Goal: Task Accomplishment & Management: Manage account settings

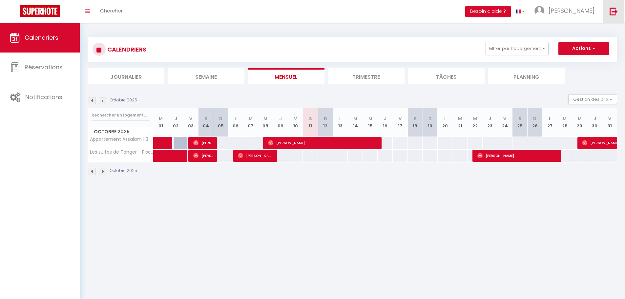
click at [614, 10] on img at bounding box center [613, 11] width 8 height 8
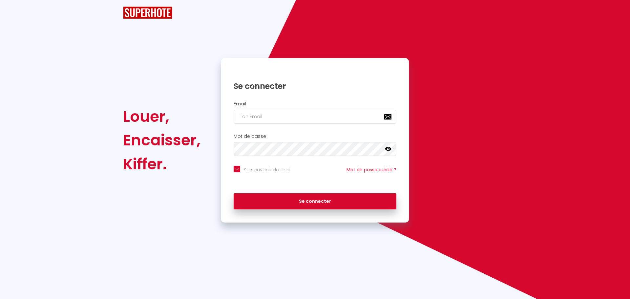
checkbox input "true"
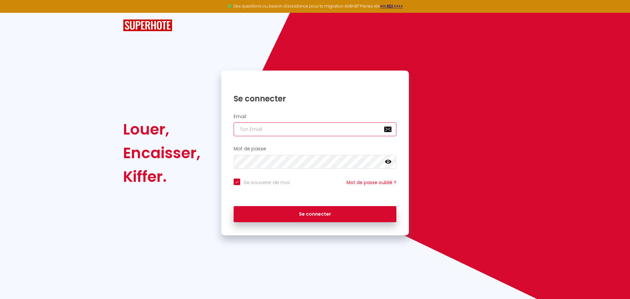
type input "[EMAIL_ADDRESS][DOMAIN_NAME]"
checkbox input "true"
click at [313, 127] on input "[EMAIL_ADDRESS][DOMAIN_NAME]" at bounding box center [314, 129] width 163 height 14
type input "[EMAIL_ADDRESS][DOMAIN_NAME]"
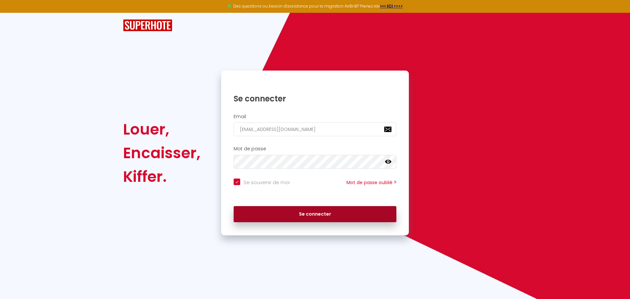
click at [323, 213] on button "Se connecter" at bounding box center [314, 214] width 163 height 16
checkbox input "true"
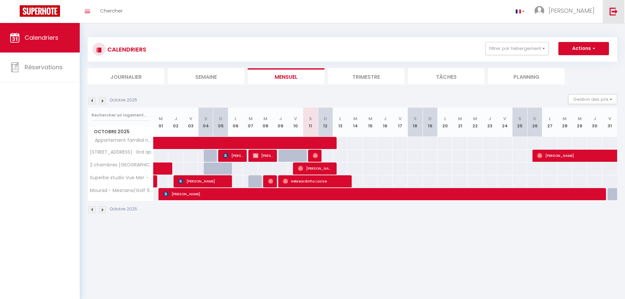
drag, startPoint x: 618, startPoint y: 10, endPoint x: 613, endPoint y: 11, distance: 4.7
click at [618, 10] on link at bounding box center [613, 11] width 22 height 23
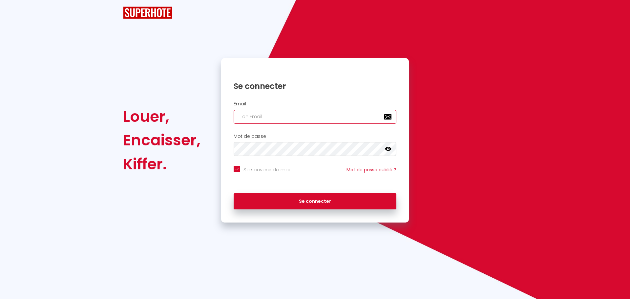
type input "[EMAIL_ADDRESS][DOMAIN_NAME]"
checkbox input "true"
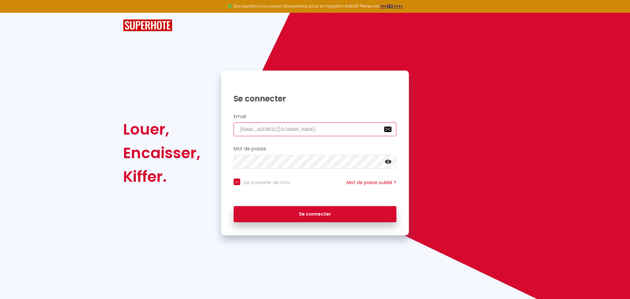
click at [306, 130] on input "[EMAIL_ADDRESS][DOMAIN_NAME]" at bounding box center [314, 129] width 163 height 14
type input "[EMAIL_ADDRESS][DOMAIN_NAME]"
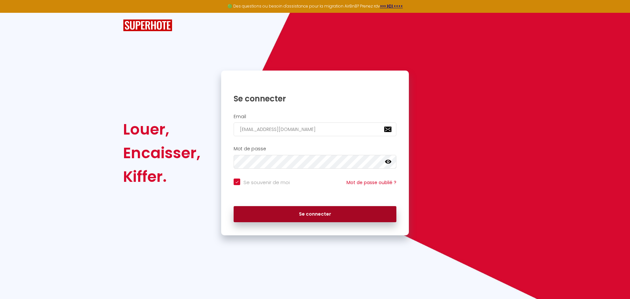
click at [295, 215] on button "Se connecter" at bounding box center [314, 214] width 163 height 16
checkbox input "true"
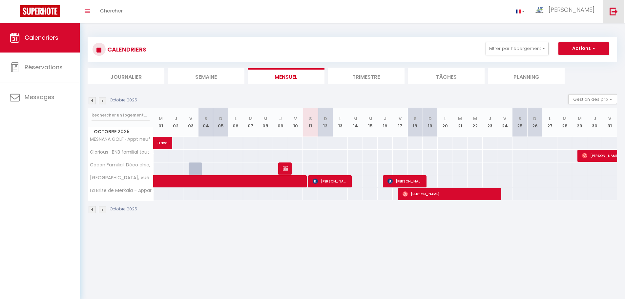
click at [617, 11] on img at bounding box center [613, 11] width 8 height 8
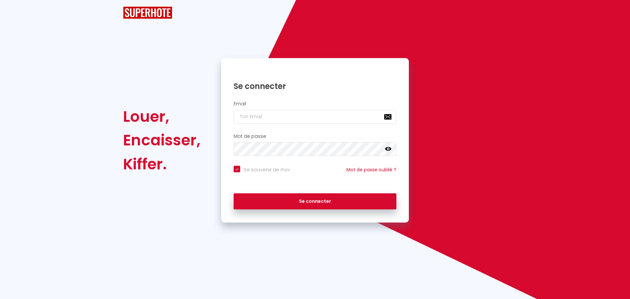
checkbox input "true"
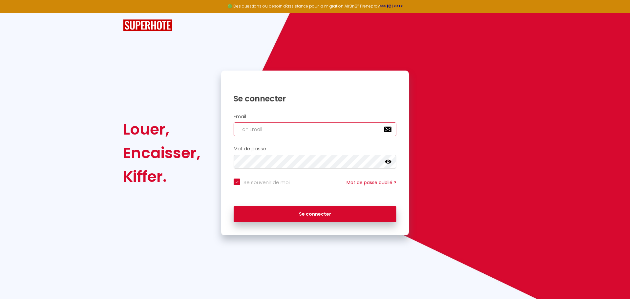
type input "[EMAIL_ADDRESS][DOMAIN_NAME]"
checkbox input "true"
click at [320, 129] on input "[EMAIL_ADDRESS][DOMAIN_NAME]" at bounding box center [314, 129] width 163 height 14
type input "[EMAIL_ADDRESS][DOMAIN_NAME]"
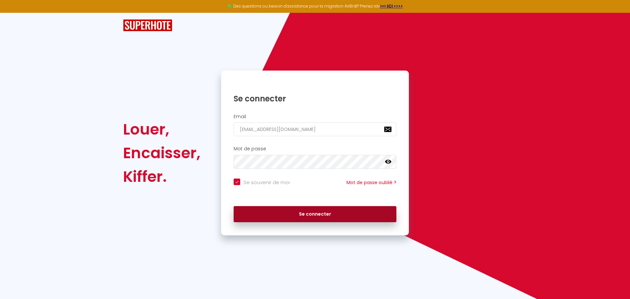
click at [297, 214] on button "Se connecter" at bounding box center [314, 214] width 163 height 16
checkbox input "true"
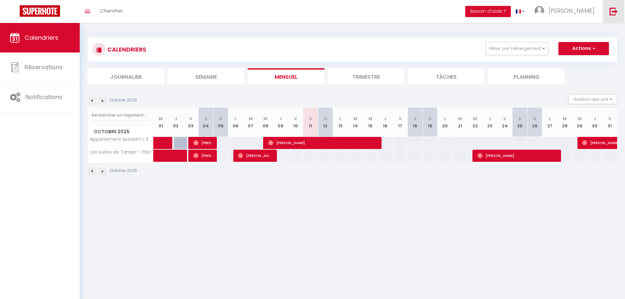
click at [610, 13] on img at bounding box center [613, 11] width 8 height 8
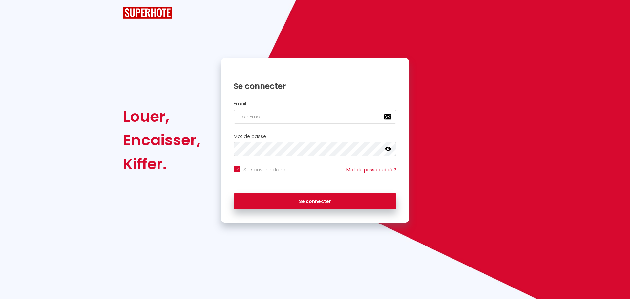
checkbox input "true"
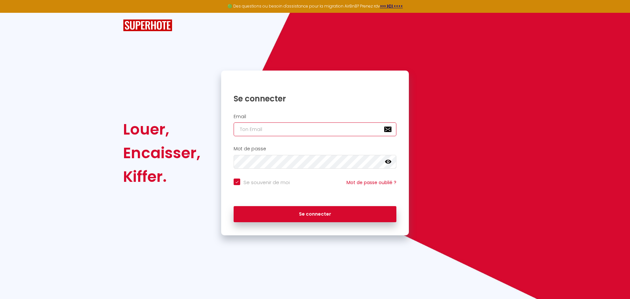
type input "[EMAIL_ADDRESS][DOMAIN_NAME]"
checkbox input "true"
drag, startPoint x: 320, startPoint y: 130, endPoint x: 317, endPoint y: 135, distance: 5.7
click at [320, 130] on input "[EMAIL_ADDRESS][DOMAIN_NAME]" at bounding box center [314, 129] width 163 height 14
type input "[EMAIL_ADDRESS][DOMAIN_NAME]"
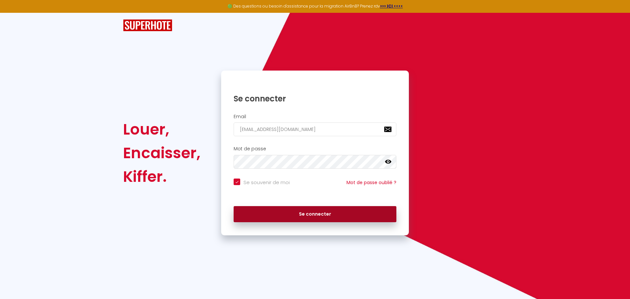
click at [318, 214] on button "Se connecter" at bounding box center [314, 214] width 163 height 16
checkbox input "true"
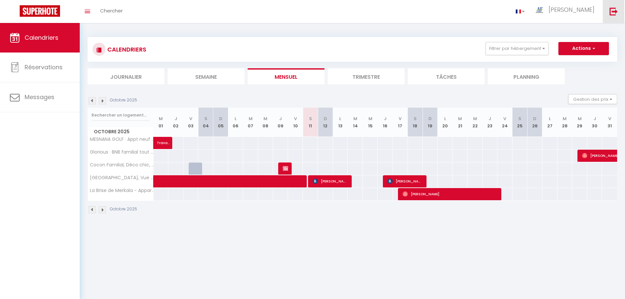
click at [616, 10] on img at bounding box center [613, 11] width 8 height 8
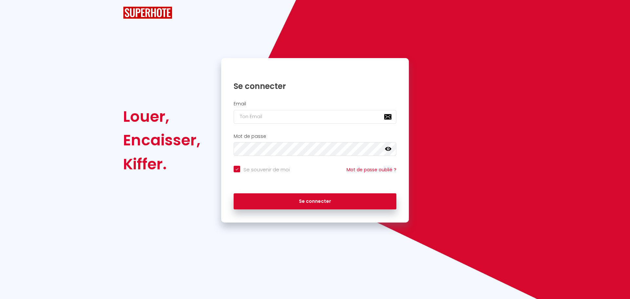
checkbox input "true"
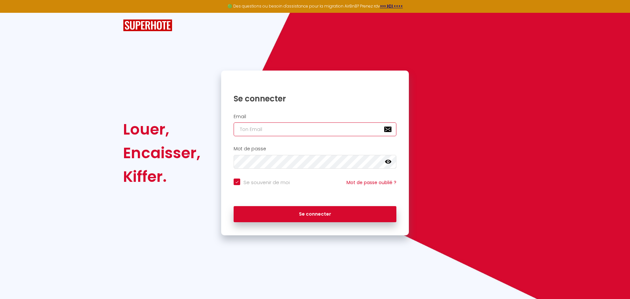
type input "[EMAIL_ADDRESS][DOMAIN_NAME]"
checkbox input "true"
click at [326, 125] on input "[EMAIL_ADDRESS][DOMAIN_NAME]" at bounding box center [314, 129] width 163 height 14
type input "[EMAIL_ADDRESS][DOMAIN_NAME]"
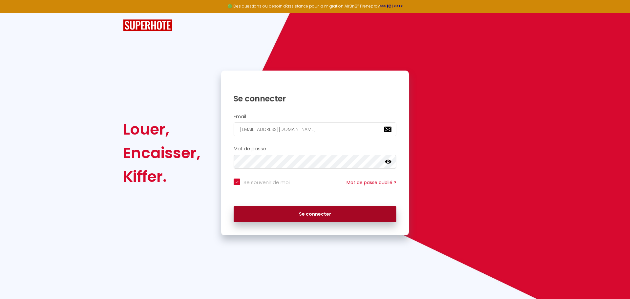
click at [313, 210] on button "Se connecter" at bounding box center [314, 214] width 163 height 16
checkbox input "true"
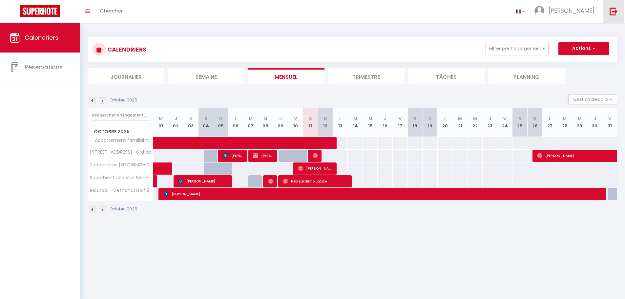
click at [613, 10] on img at bounding box center [613, 11] width 8 height 8
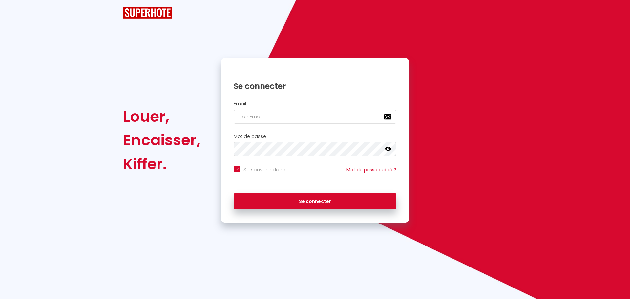
checkbox input "true"
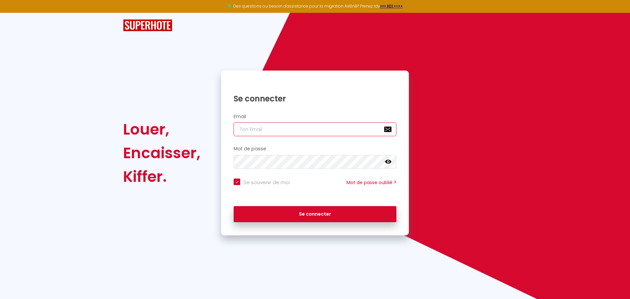
type input "[EMAIL_ADDRESS][DOMAIN_NAME]"
checkbox input "true"
click at [339, 132] on input "[EMAIL_ADDRESS][DOMAIN_NAME]" at bounding box center [314, 129] width 163 height 14
type input "[EMAIL_ADDRESS][DOMAIN_NAME]"
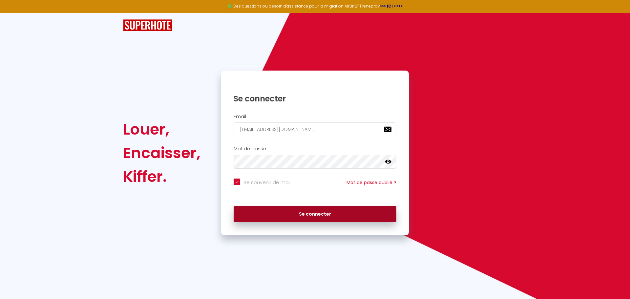
click at [331, 219] on button "Se connecter" at bounding box center [314, 214] width 163 height 16
checkbox input "true"
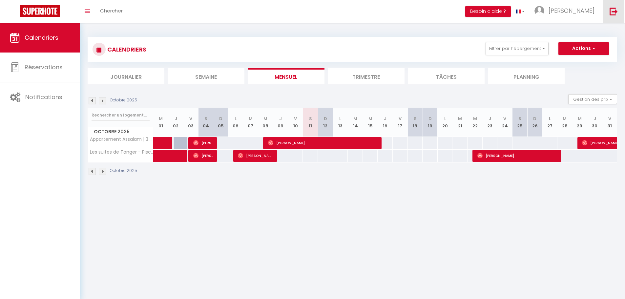
click at [612, 11] on img at bounding box center [613, 11] width 8 height 8
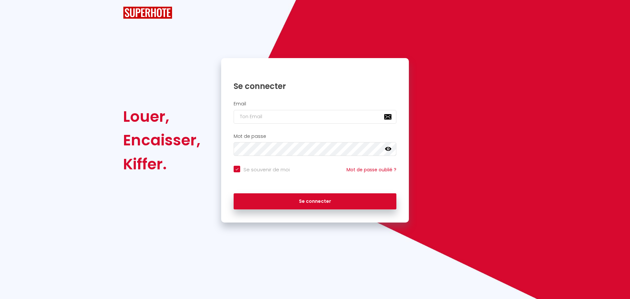
checkbox input "true"
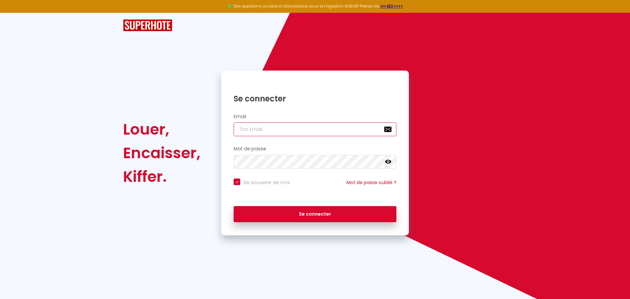
type input "[EMAIL_ADDRESS][DOMAIN_NAME]"
checkbox input "true"
click at [348, 131] on input "[EMAIL_ADDRESS][DOMAIN_NAME]" at bounding box center [314, 129] width 163 height 14
type input "[EMAIL_ADDRESS][DOMAIN_NAME]"
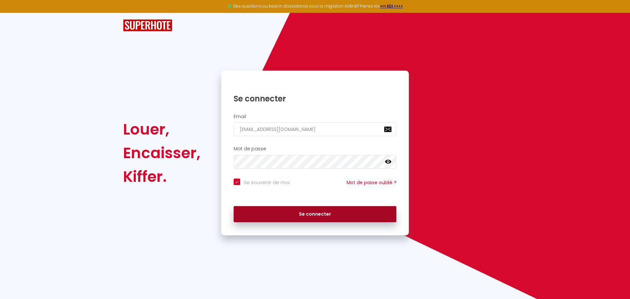
click at [334, 214] on button "Se connecter" at bounding box center [314, 214] width 163 height 16
checkbox input "true"
